Goal: Transaction & Acquisition: Purchase product/service

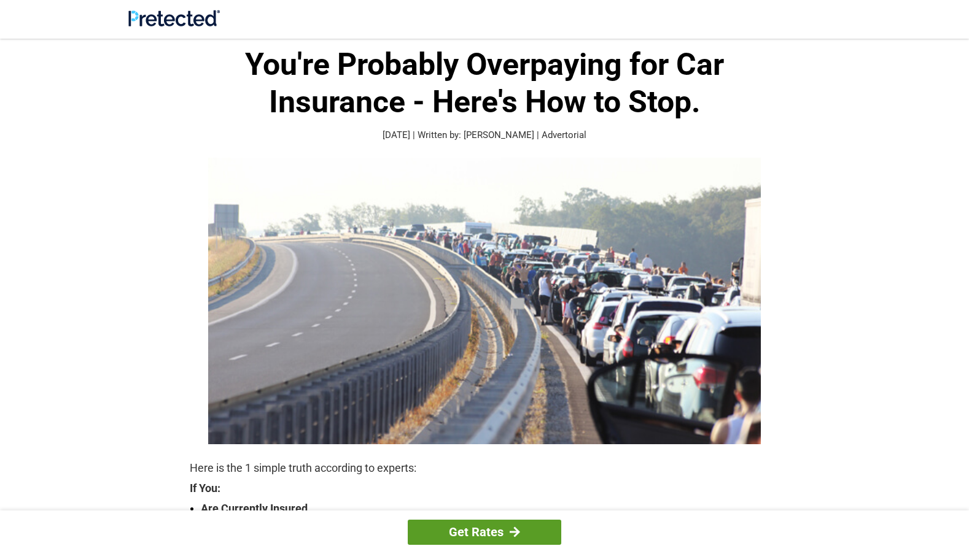
click at [501, 535] on link "Get Rates" at bounding box center [484, 532] width 153 height 25
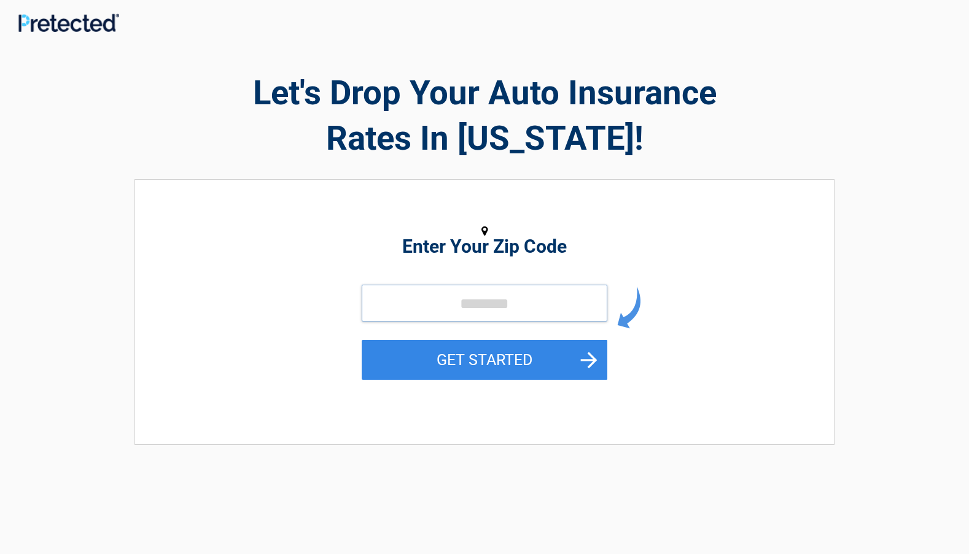
click at [425, 301] on input "tel" at bounding box center [485, 303] width 246 height 37
type input "*****"
click at [362, 340] on button "GET STARTED" at bounding box center [485, 360] width 246 height 40
